Goal: Information Seeking & Learning: Learn about a topic

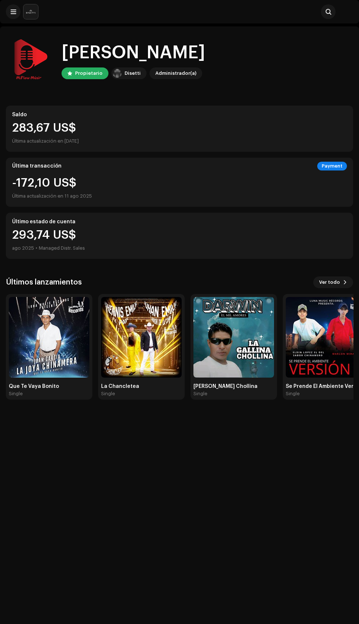
click at [131, 393] on div "Single" at bounding box center [141, 394] width 81 height 6
click at [43, 339] on img at bounding box center [49, 337] width 81 height 81
click at [245, 326] on img at bounding box center [234, 337] width 81 height 81
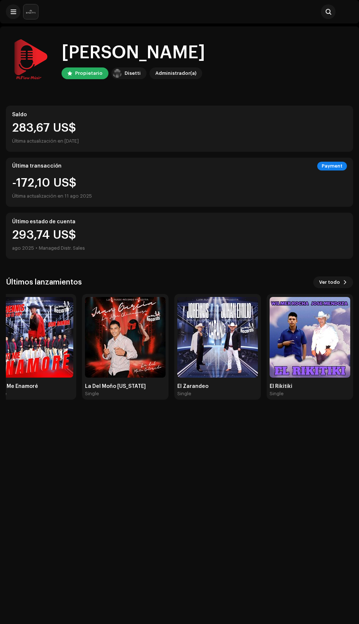
click at [223, 337] on img at bounding box center [218, 337] width 81 height 81
click at [346, 282] on span at bounding box center [345, 282] width 4 height 6
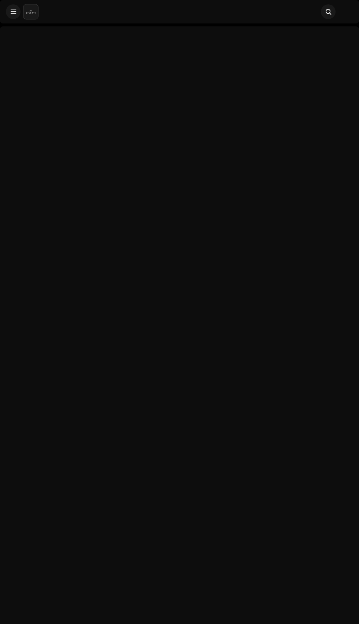
click at [13, 13] on span at bounding box center [14, 12] width 6 height 6
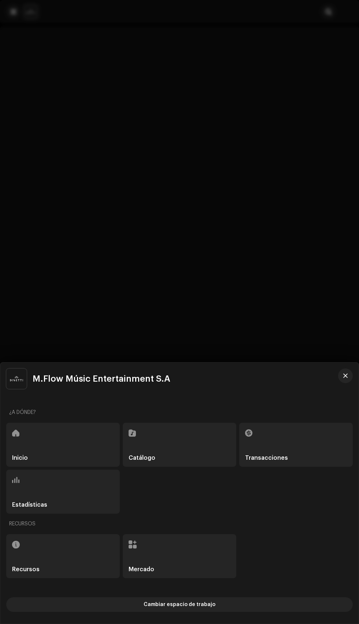
click at [41, 504] on h5 "Estadísticas" at bounding box center [29, 505] width 35 height 6
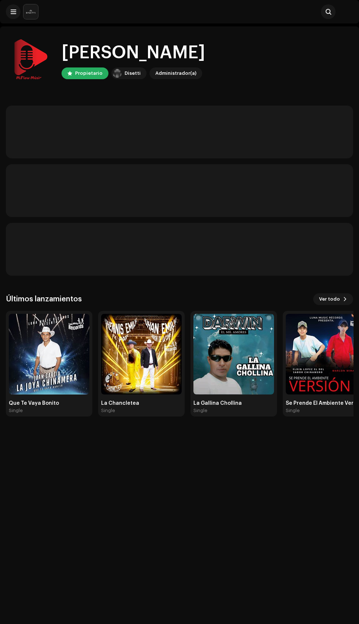
click at [9, 29] on div "Hola, , [PERSON_NAME] [PERSON_NAME] Administrador(a) Últimos lanzamientos Ver t…" at bounding box center [180, 227] width 348 height 402
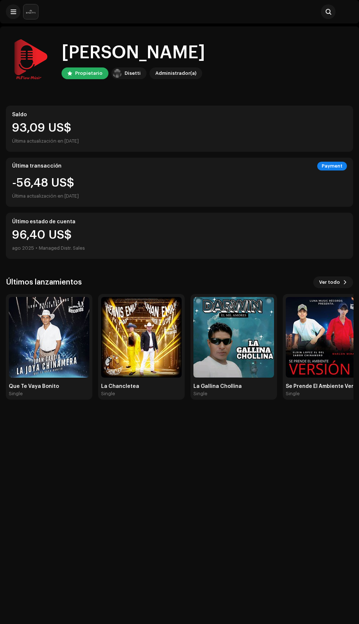
click at [13, 13] on span at bounding box center [14, 12] width 6 height 6
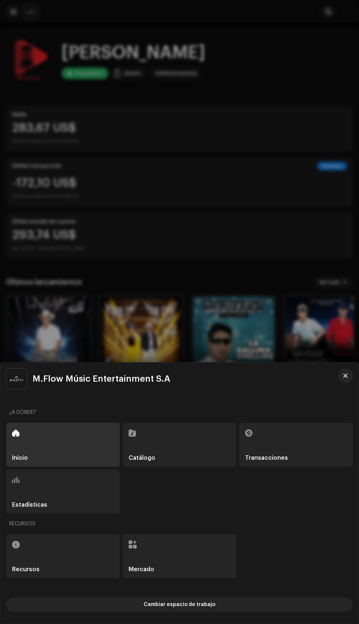
click at [93, 490] on div "Estadísticas" at bounding box center [63, 492] width 114 height 44
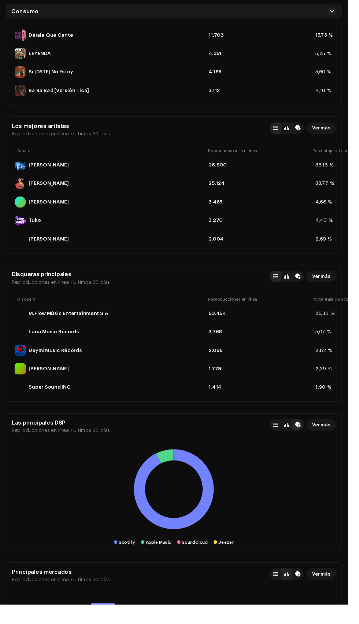
scroll to position [511, 0]
click at [222, 506] on rect at bounding box center [179, 506] width 335 height 92
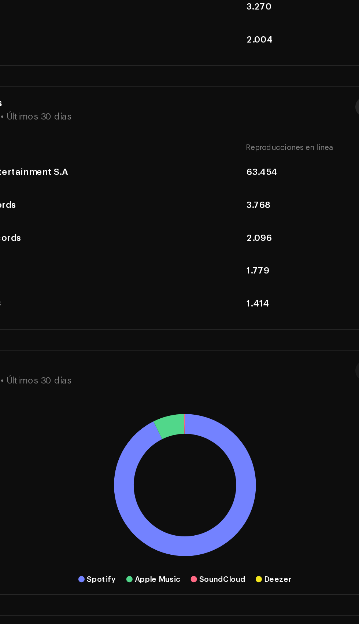
scroll to position [515, 0]
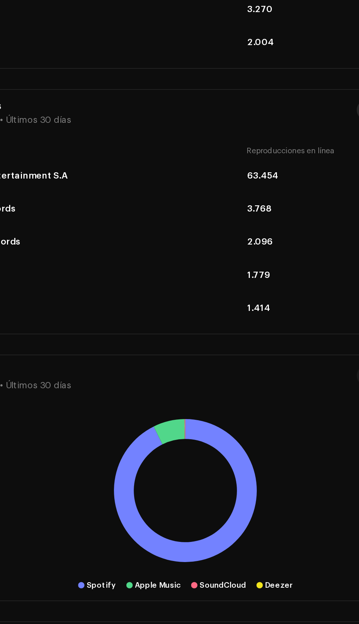
click at [176, 472] on icon at bounding box center [170, 468] width 18 height 15
click at [172, 469] on icon at bounding box center [170, 468] width 18 height 15
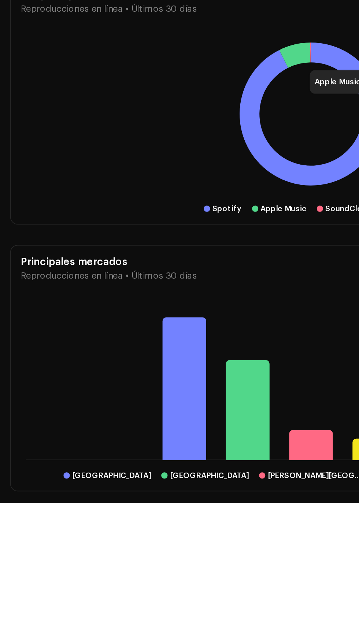
scroll to position [617, 0]
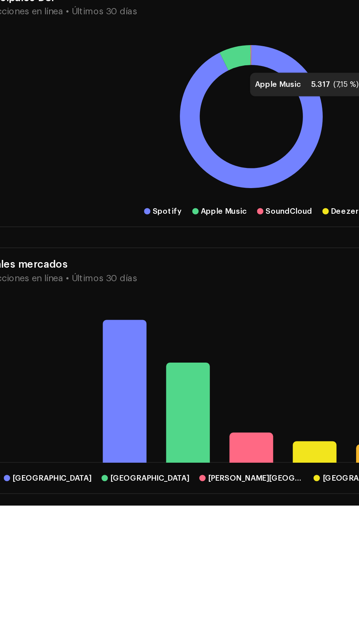
click at [180, 602] on div "Nicaragua United States of America Costa Rica Mexico Spain" at bounding box center [179, 559] width 335 height 103
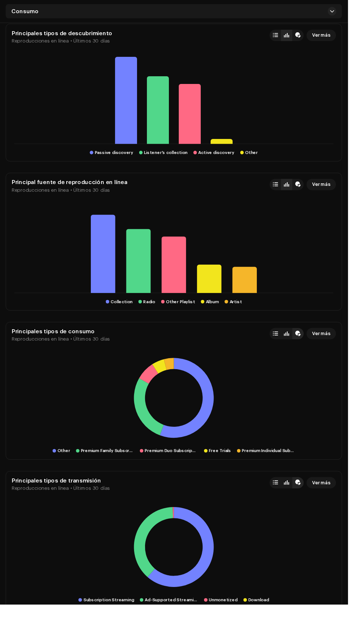
scroll to position [1252, 0]
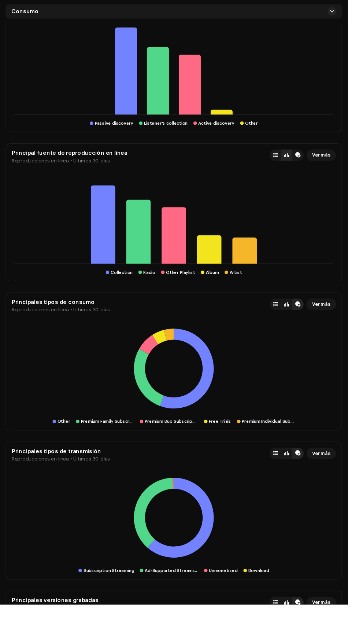
click at [184, 255] on icon at bounding box center [179, 243] width 25 height 58
click at [139, 232] on icon at bounding box center [143, 240] width 25 height 66
click at [93, 217] on rect at bounding box center [179, 227] width 335 height 92
click at [259, 261] on icon at bounding box center [252, 258] width 25 height 27
click at [226, 251] on icon at bounding box center [216, 257] width 25 height 29
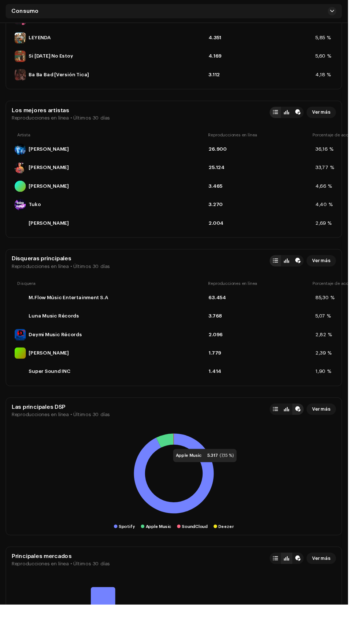
scroll to position [550, 0]
